Goal: Task Accomplishment & Management: Complete application form

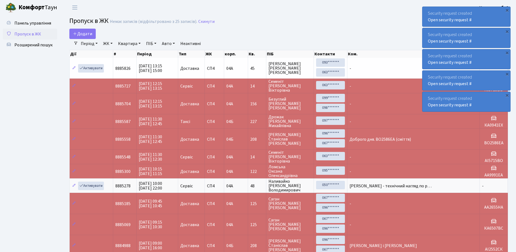
select select "25"
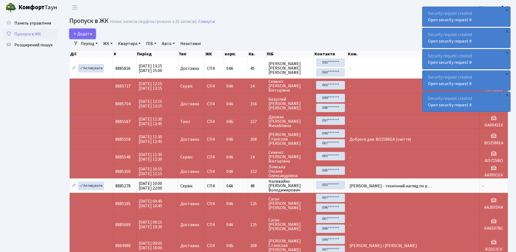
drag, startPoint x: 0, startPoint y: 0, endPoint x: 97, endPoint y: 48, distance: 108.1
click at [90, 31] on span "Додати" at bounding box center [82, 34] width 19 height 6
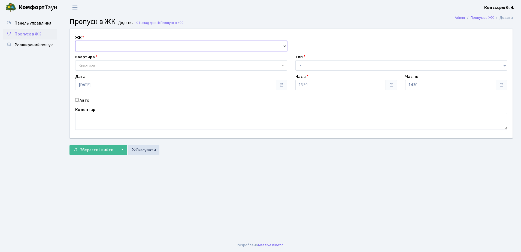
click at [94, 44] on select "- СП4, Столичне шосе, 5" at bounding box center [181, 46] width 212 height 10
select select "325"
click at [75, 41] on select "- СП4, Столичне шосе, 5" at bounding box center [181, 46] width 212 height 10
select select
click at [94, 67] on span "Квартира" at bounding box center [87, 65] width 16 height 5
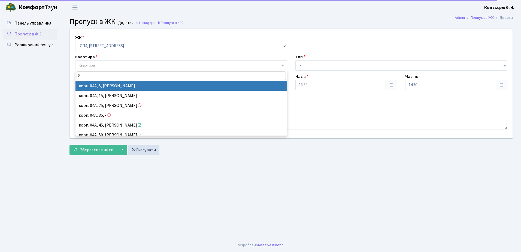
type input "5"
select select "21033"
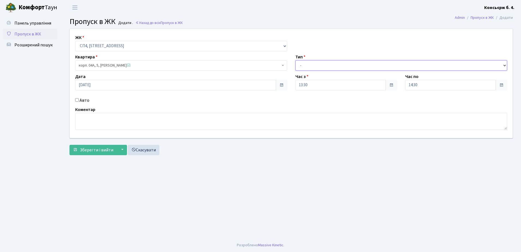
click at [305, 65] on select "- Доставка Таксі Гості Сервіс" at bounding box center [401, 65] width 212 height 10
select select "1"
click at [295, 60] on select "- Доставка Таксі Гості Сервіс" at bounding box center [401, 65] width 212 height 10
click at [76, 100] on input "Авто" at bounding box center [77, 100] width 4 height 4
checkbox input "true"
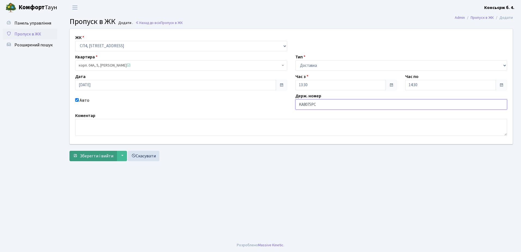
type input "KA8075PC"
click at [103, 157] on span "Зберегти і вийти" at bounding box center [96, 156] width 33 height 6
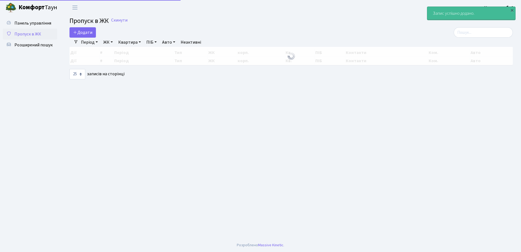
select select "25"
